Goal: Task Accomplishment & Management: Manage account settings

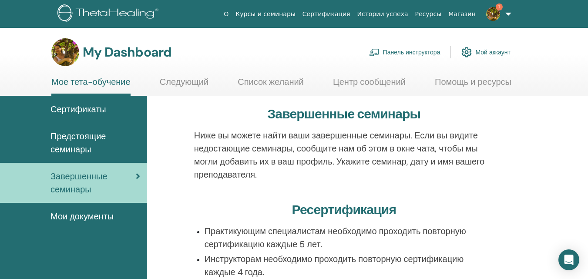
click at [406, 50] on link "Панель инструктора" at bounding box center [404, 52] width 71 height 19
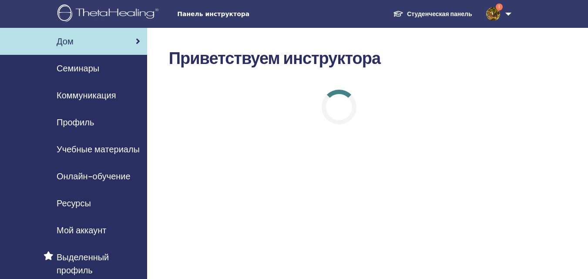
click at [88, 177] on font "Онлайн-обучение" at bounding box center [94, 176] width 74 height 11
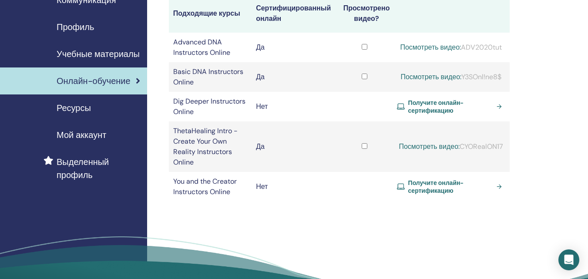
scroll to position [98, 0]
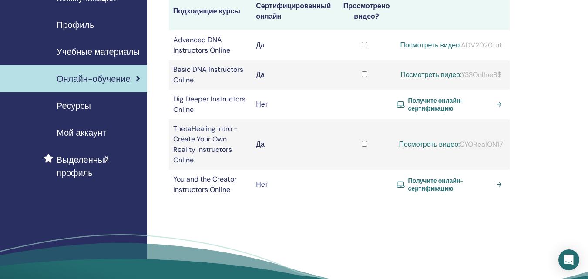
click at [434, 107] on span "Получите онлайн-сертификацию" at bounding box center [450, 105] width 85 height 16
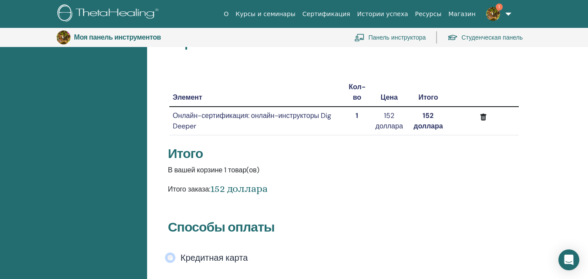
scroll to position [71, 0]
